Goal: Information Seeking & Learning: Understand process/instructions

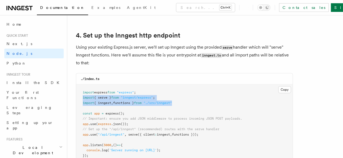
drag, startPoint x: 184, startPoint y: 97, endPoint x: 83, endPoint y: 94, distance: 101.0
click at [83, 94] on pre "import express from "express" ; import { serve } from "inngest/express" ; impor…" at bounding box center [184, 125] width 216 height 80
click at [112, 96] on pre "import express from "express" ; import { serve } from "inngest/express" ; impor…" at bounding box center [184, 125] width 216 height 80
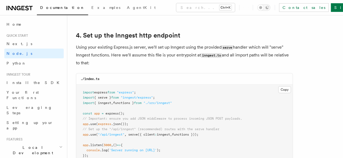
drag, startPoint x: 107, startPoint y: 110, endPoint x: 96, endPoint y: 105, distance: 11.8
click at [96, 105] on pre "import express from "express" ; import { serve } from "inngest/express" ; impor…" at bounding box center [184, 125] width 216 height 80
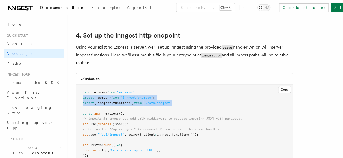
drag, startPoint x: 179, startPoint y: 100, endPoint x: 81, endPoint y: 93, distance: 98.5
click at [81, 93] on pre "import express from "express" ; import { serve } from "inngest/express" ; impor…" at bounding box center [184, 125] width 216 height 80
